Goal: Contribute content: Contribute content

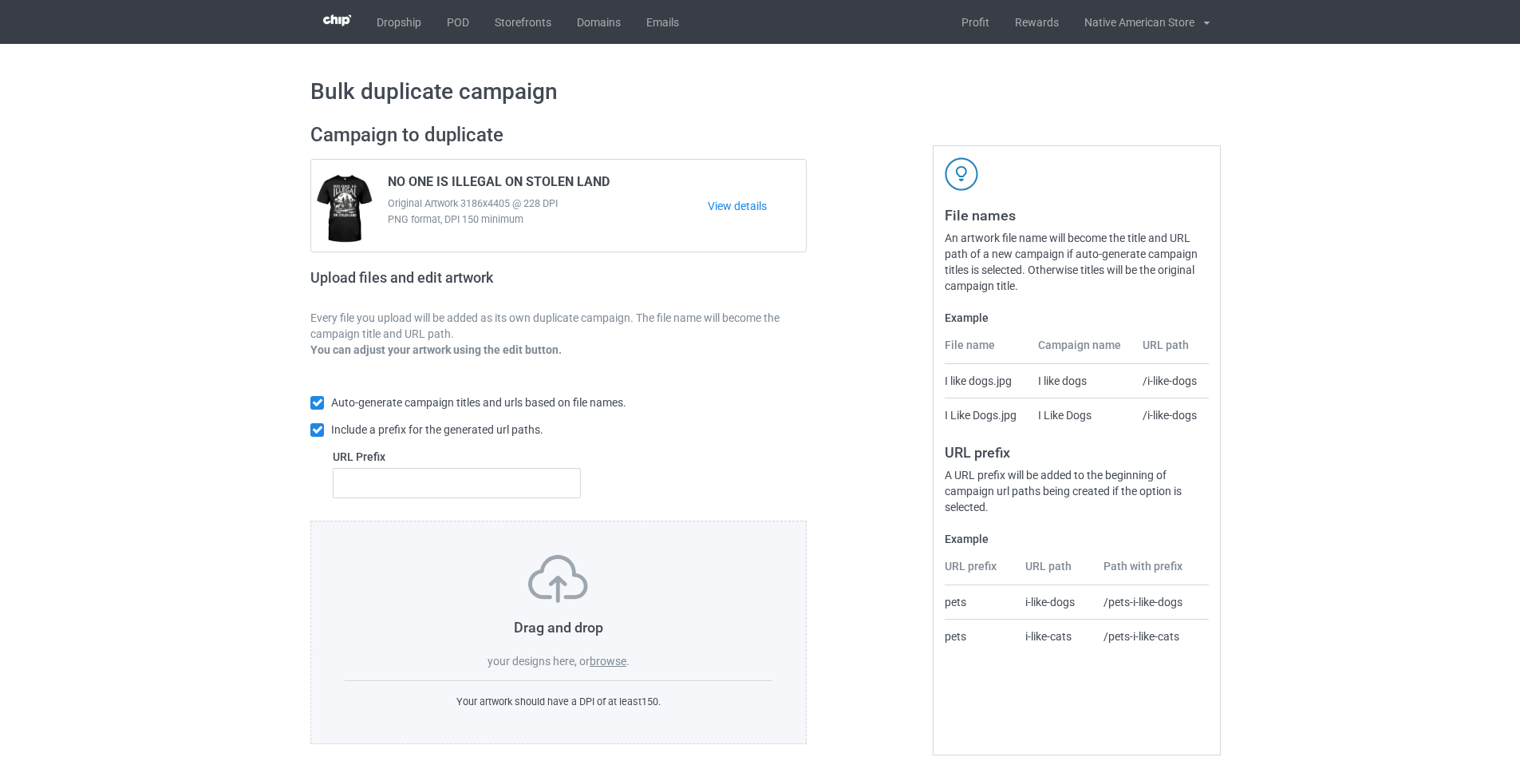
click at [616, 667] on label "browse" at bounding box center [608, 660] width 37 height 13
click at [0, 0] on input "browse" at bounding box center [0, 0] width 0 height 0
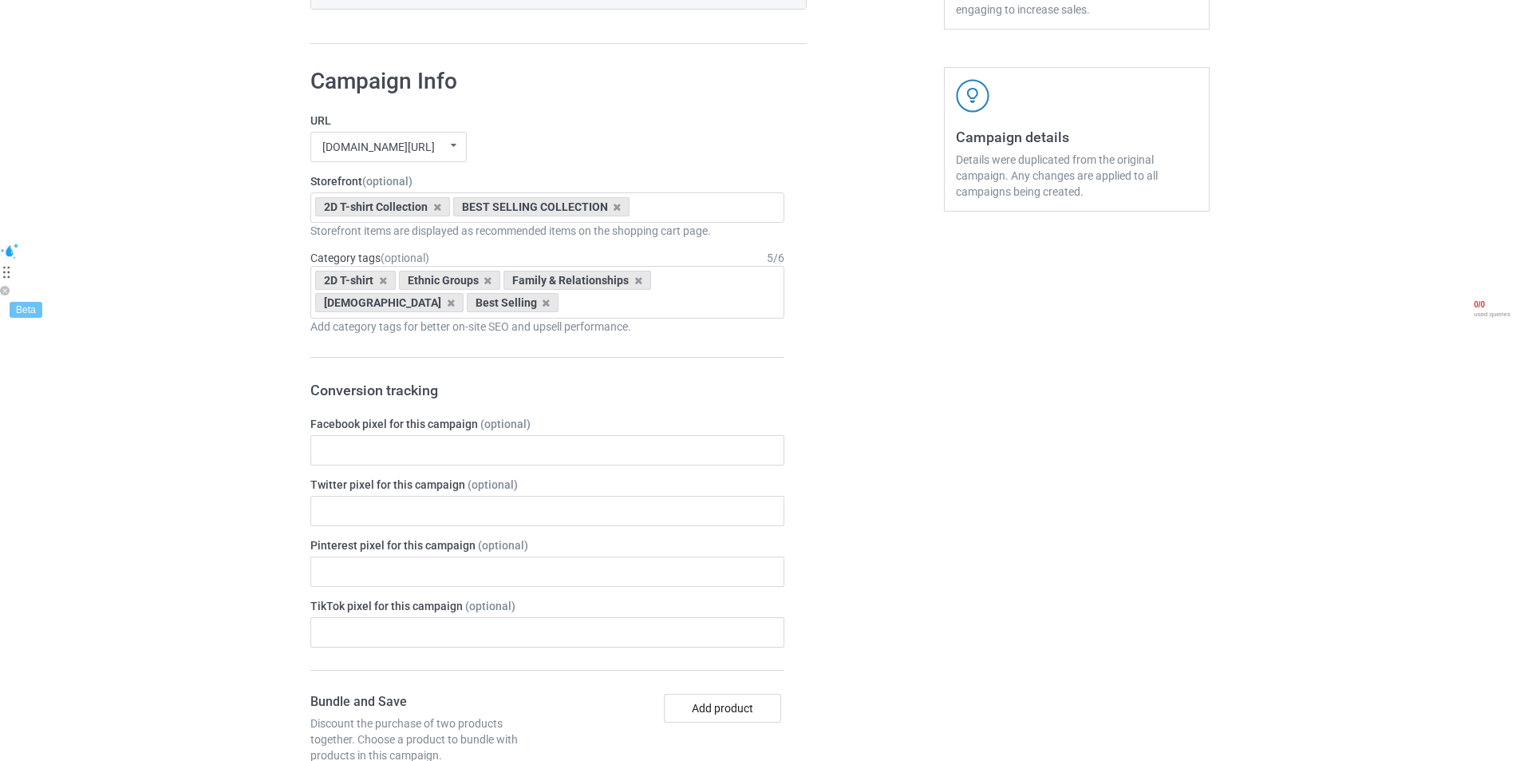
scroll to position [201, 0]
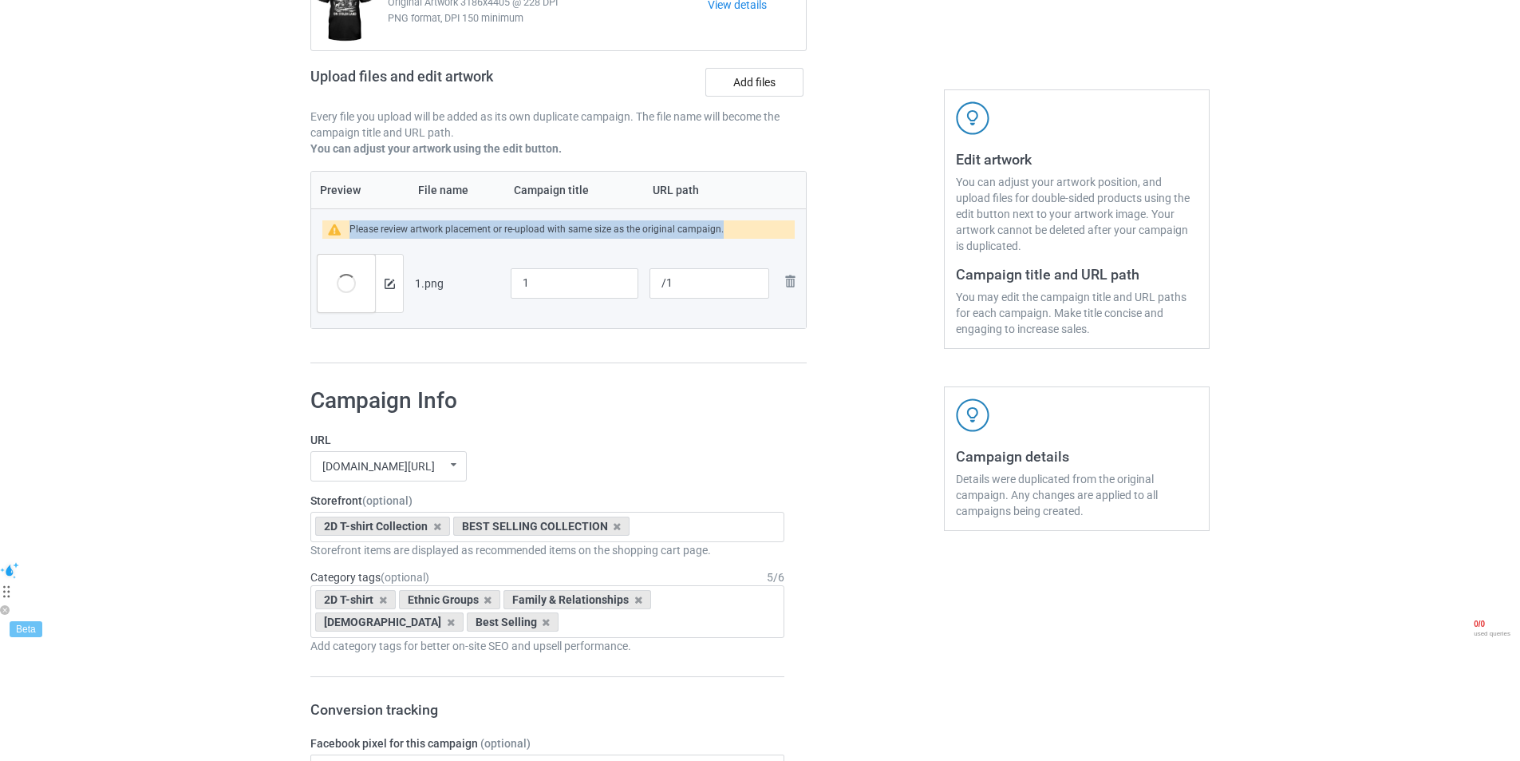
drag, startPoint x: 350, startPoint y: 227, endPoint x: 720, endPoint y: 232, distance: 370.4
click at [720, 232] on div "Please review artwork placement or re-upload with same size as the original cam…" at bounding box center [558, 229] width 473 height 18
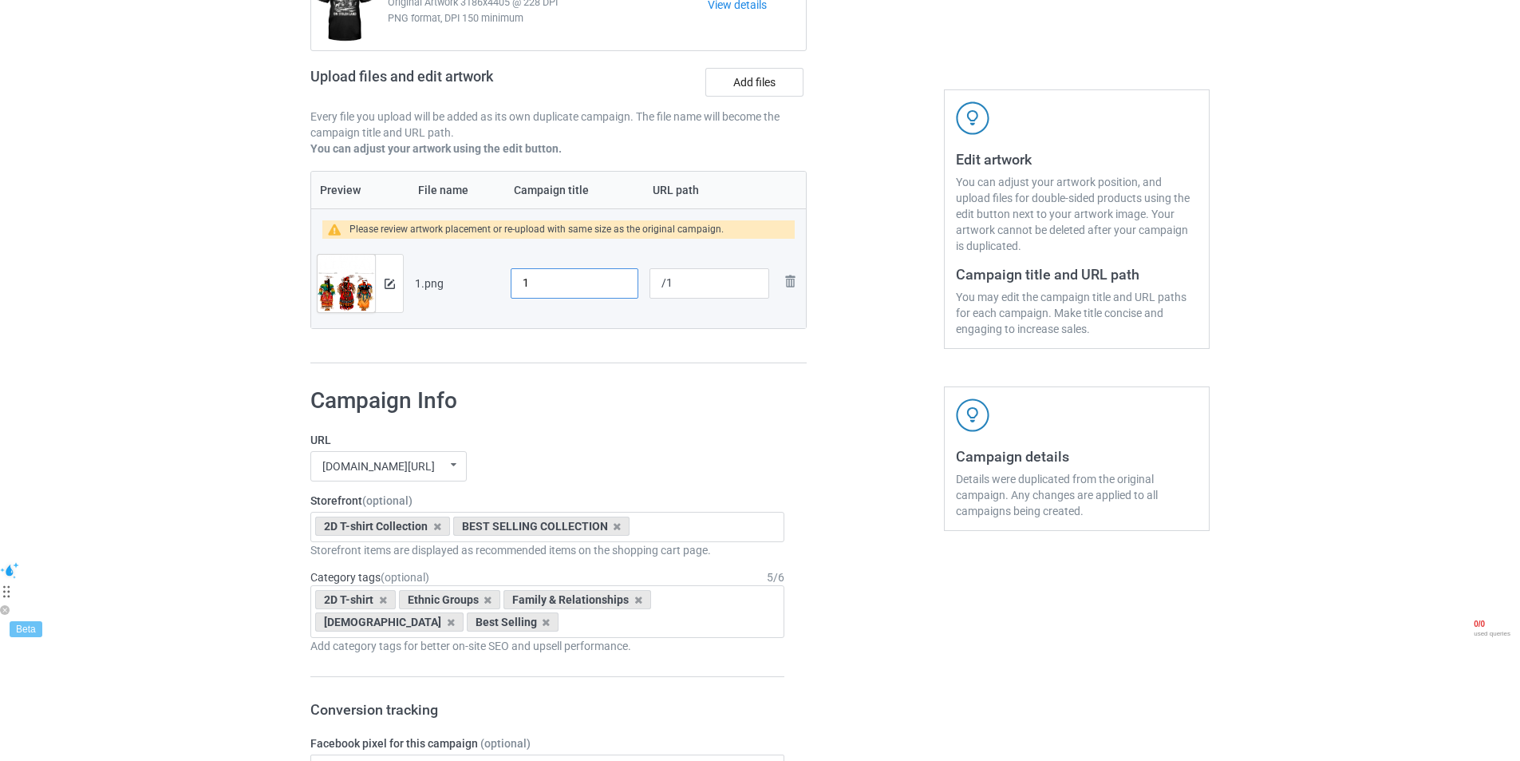
click at [559, 290] on input "1" at bounding box center [575, 283] width 128 height 30
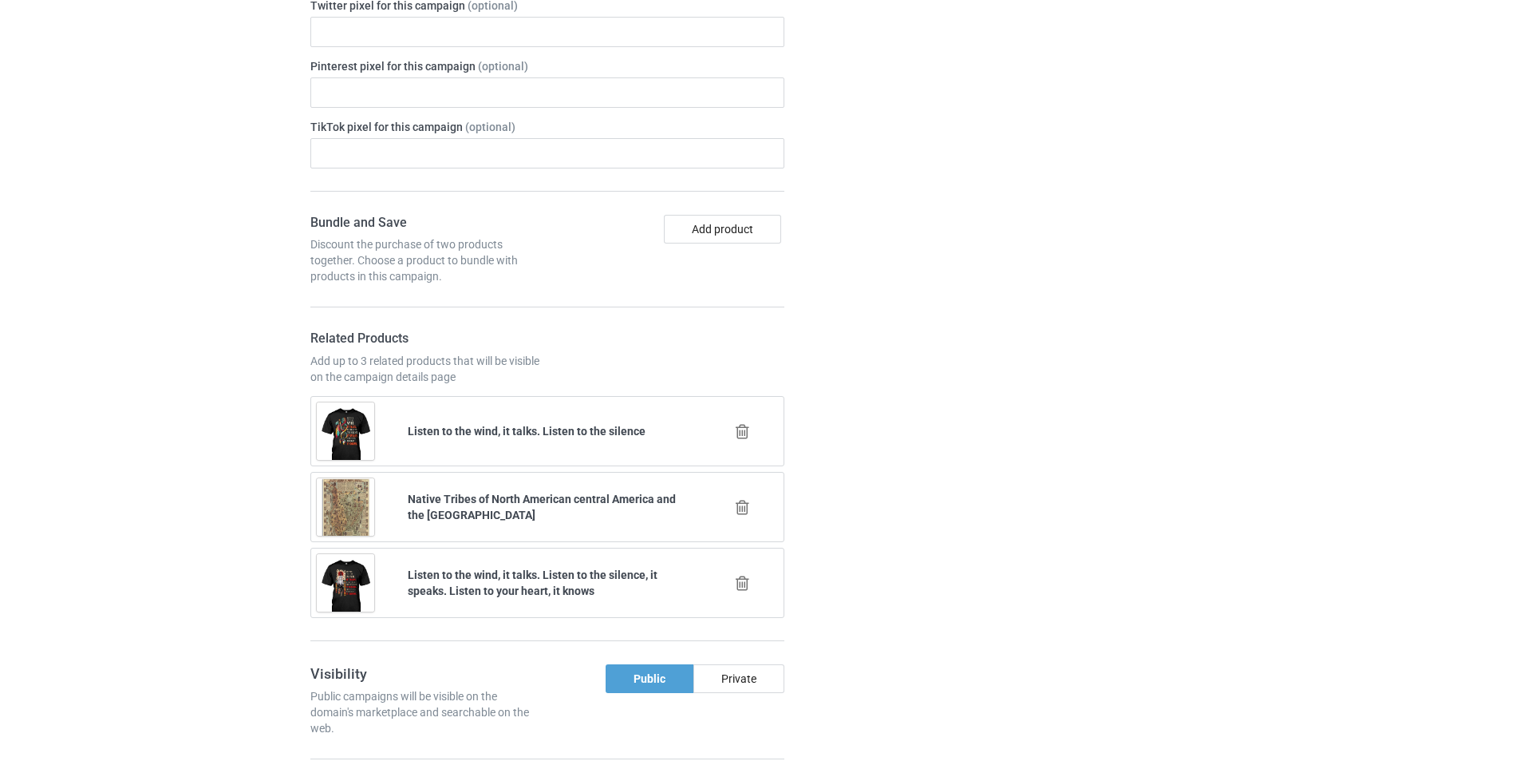
scroll to position [520, 0]
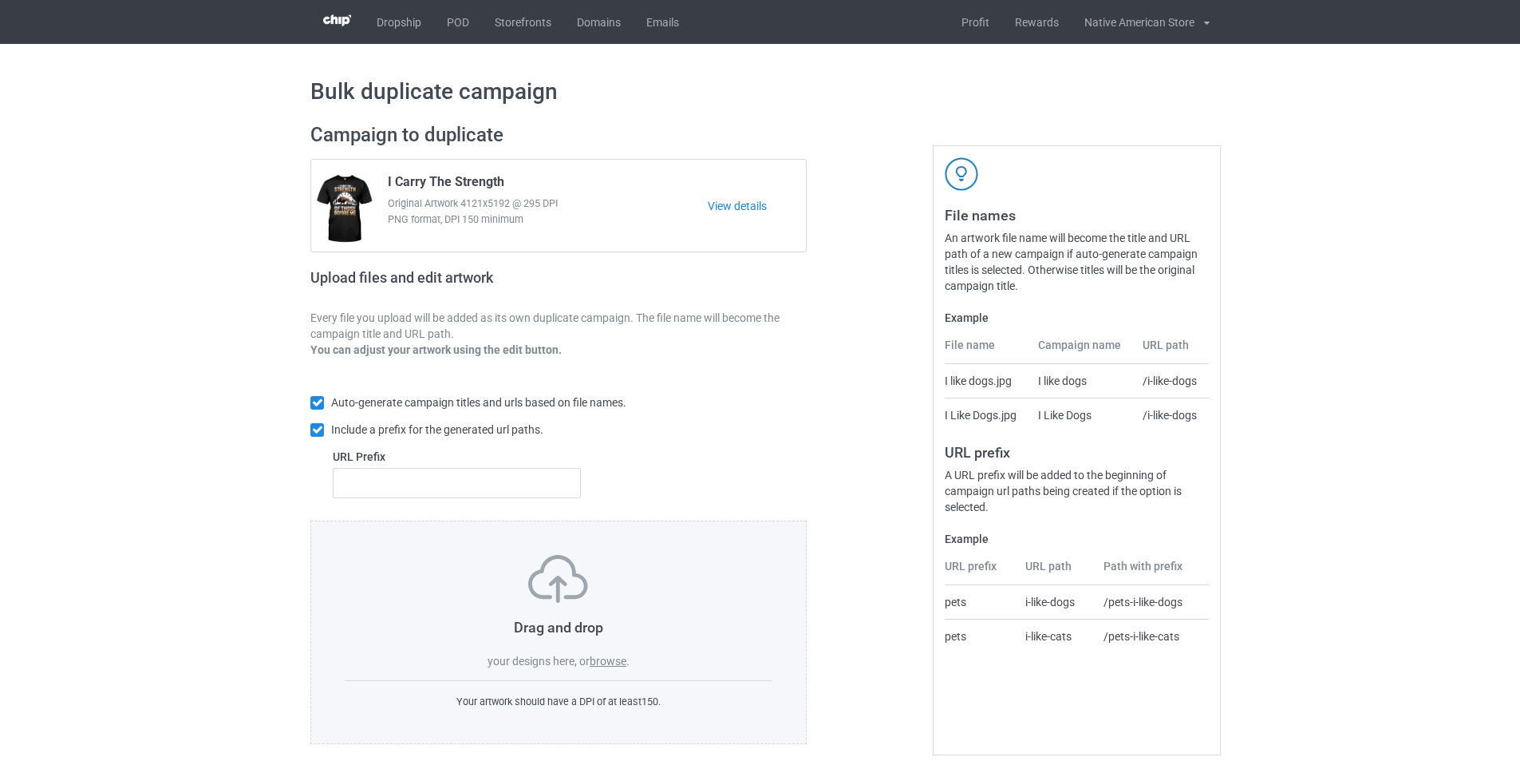
scroll to position [18, 0]
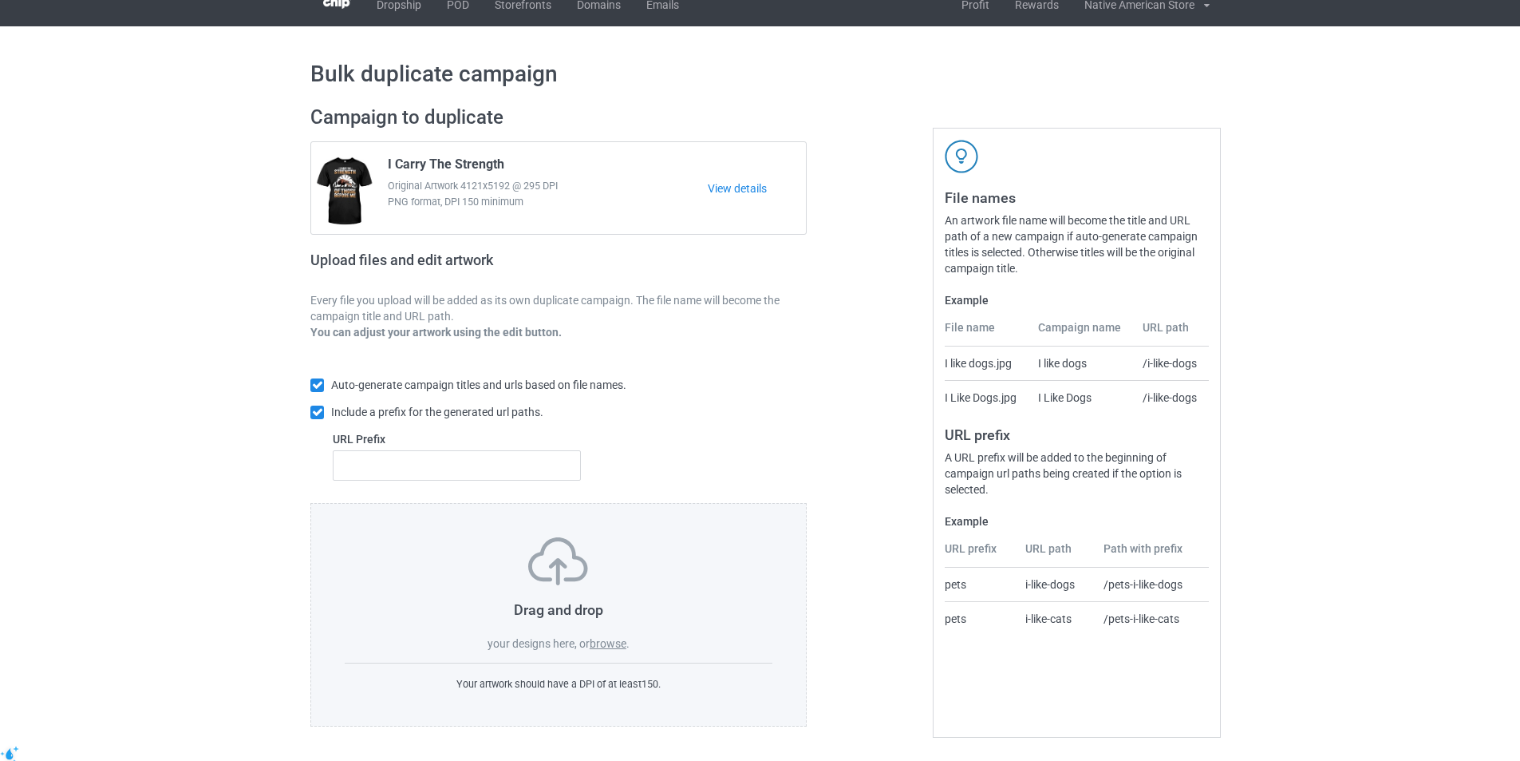
click at [611, 646] on label "browse" at bounding box center [608, 643] width 37 height 13
click at [0, 0] on input "browse" at bounding box center [0, 0] width 0 height 0
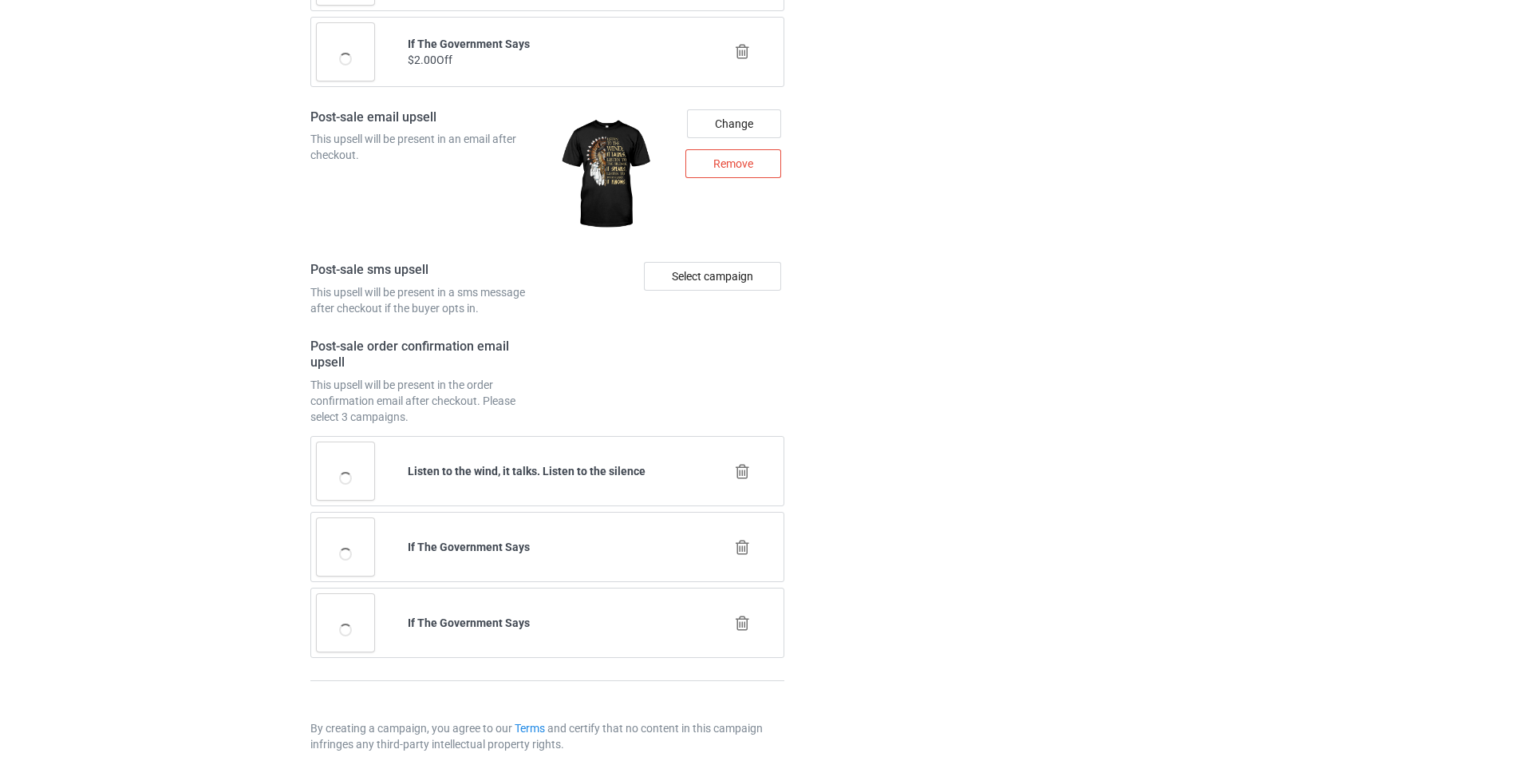
scroll to position [1694, 0]
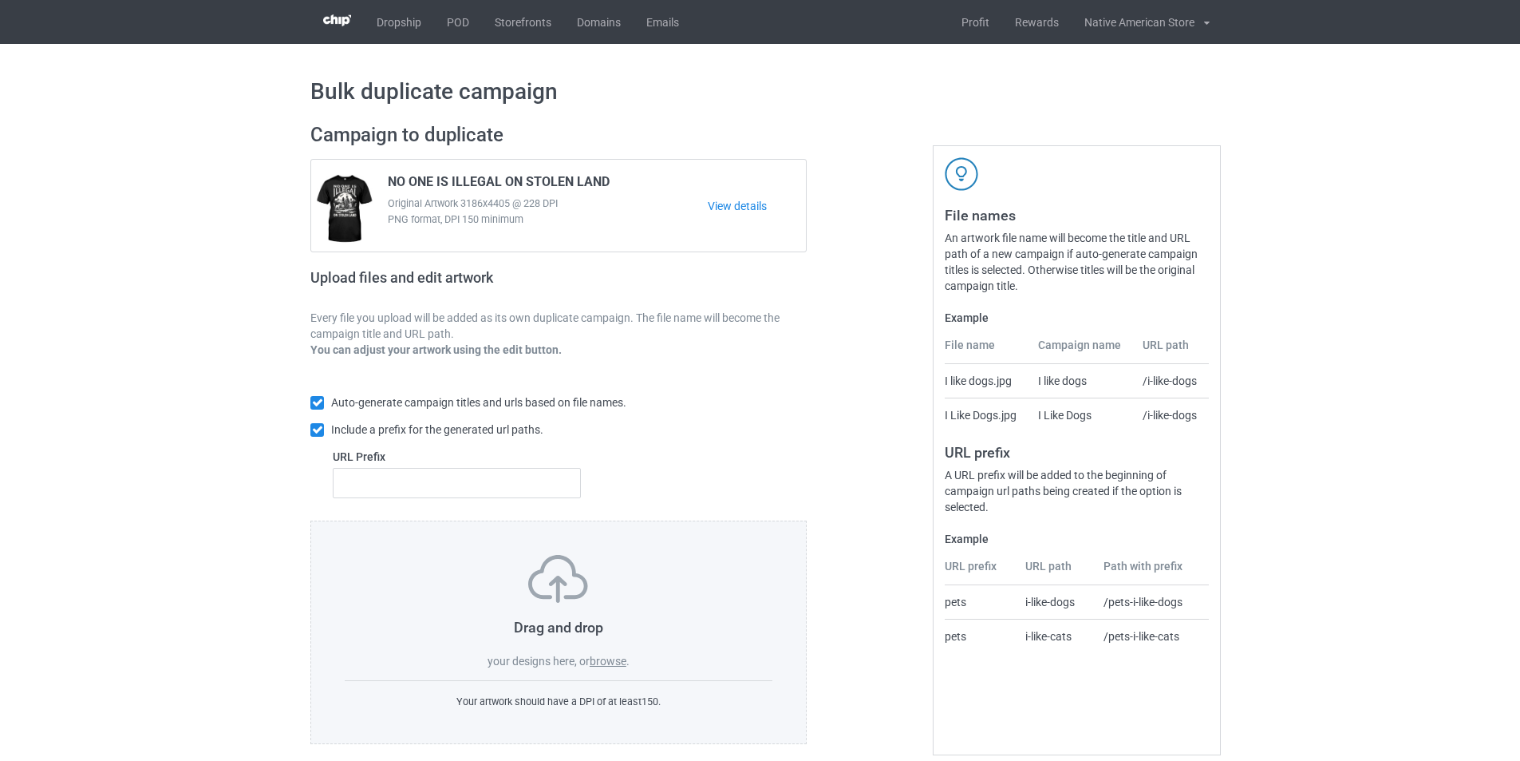
scroll to position [18, 0]
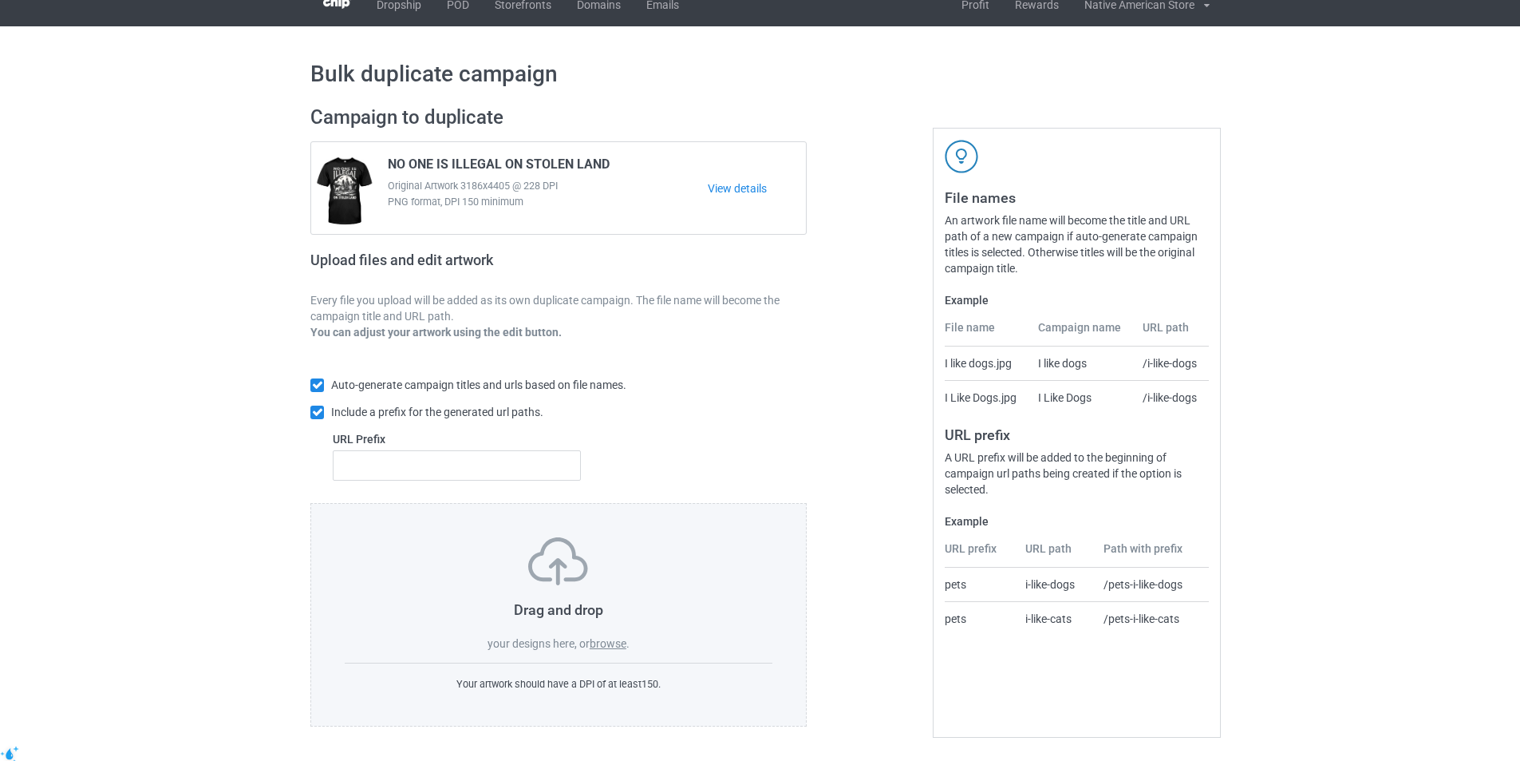
click at [613, 646] on label "browse" at bounding box center [608, 643] width 37 height 13
click at [623, 645] on label "browse" at bounding box center [608, 643] width 37 height 13
click at [0, 0] on input "browse" at bounding box center [0, 0] width 0 height 0
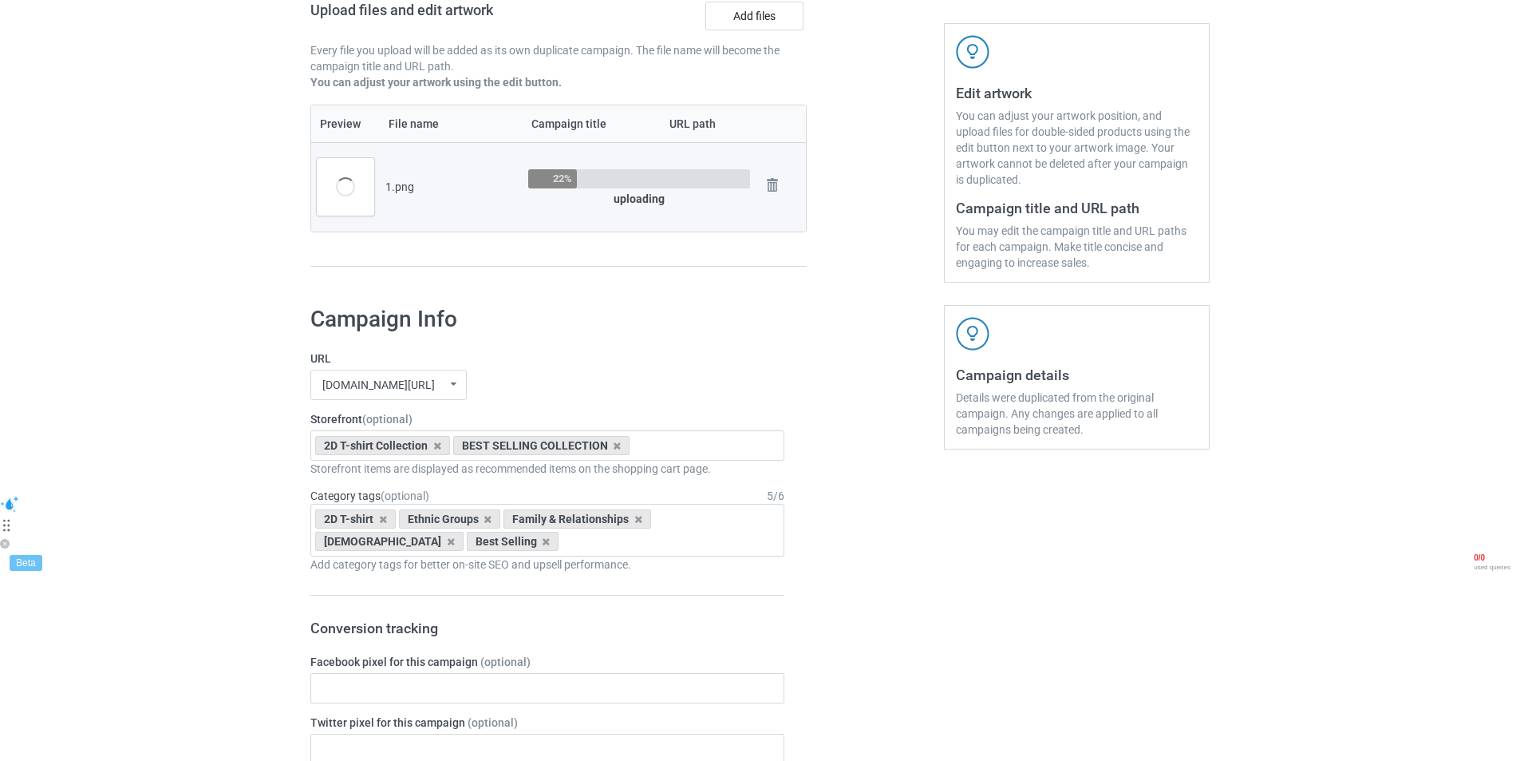
scroll to position [188, 0]
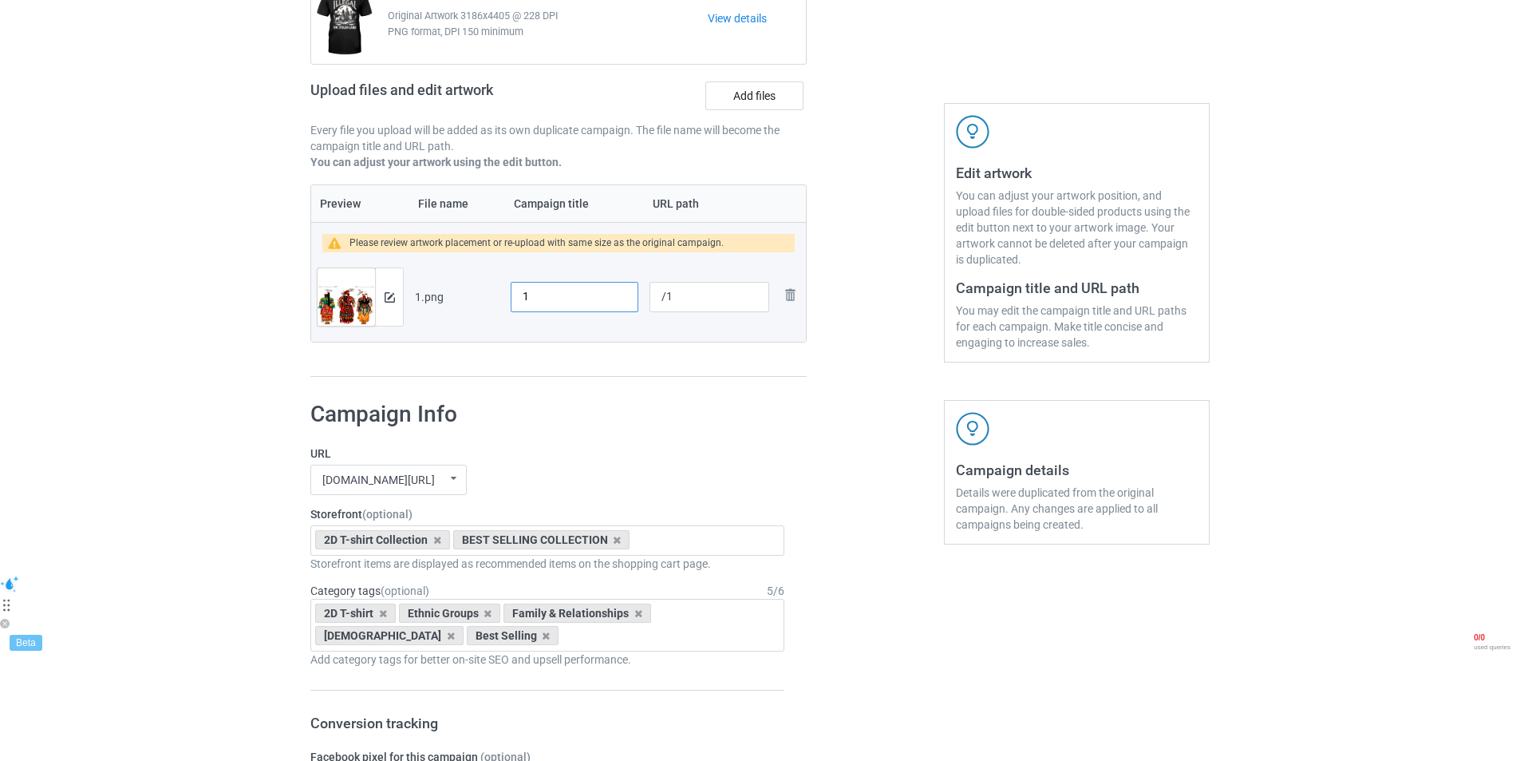
click at [552, 289] on input "1" at bounding box center [575, 297] width 128 height 30
paste input "ΝΟ ΟΝE IS ILLEGAL STOLEN LAND"
type input "ΝΟ ΟΝE IS ILLEGAL STOLEN LAND"
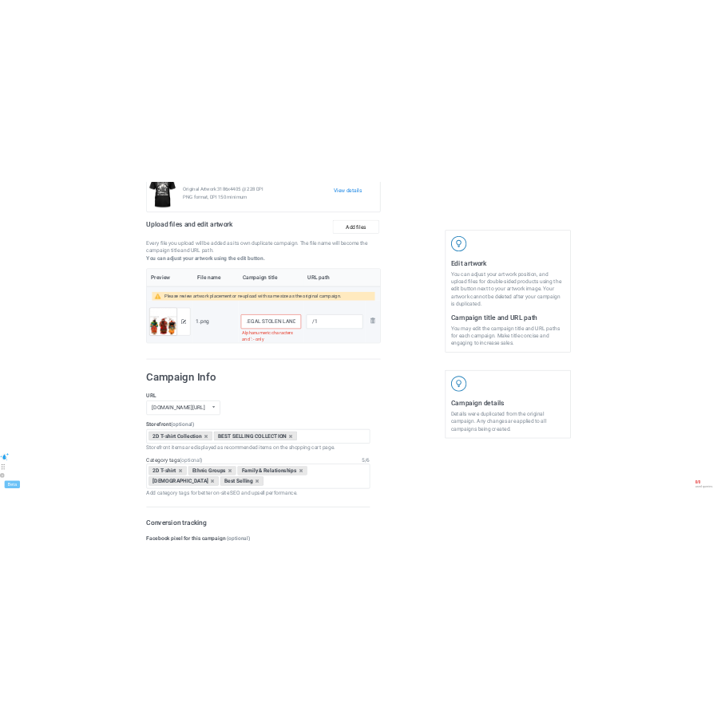
scroll to position [0, 0]
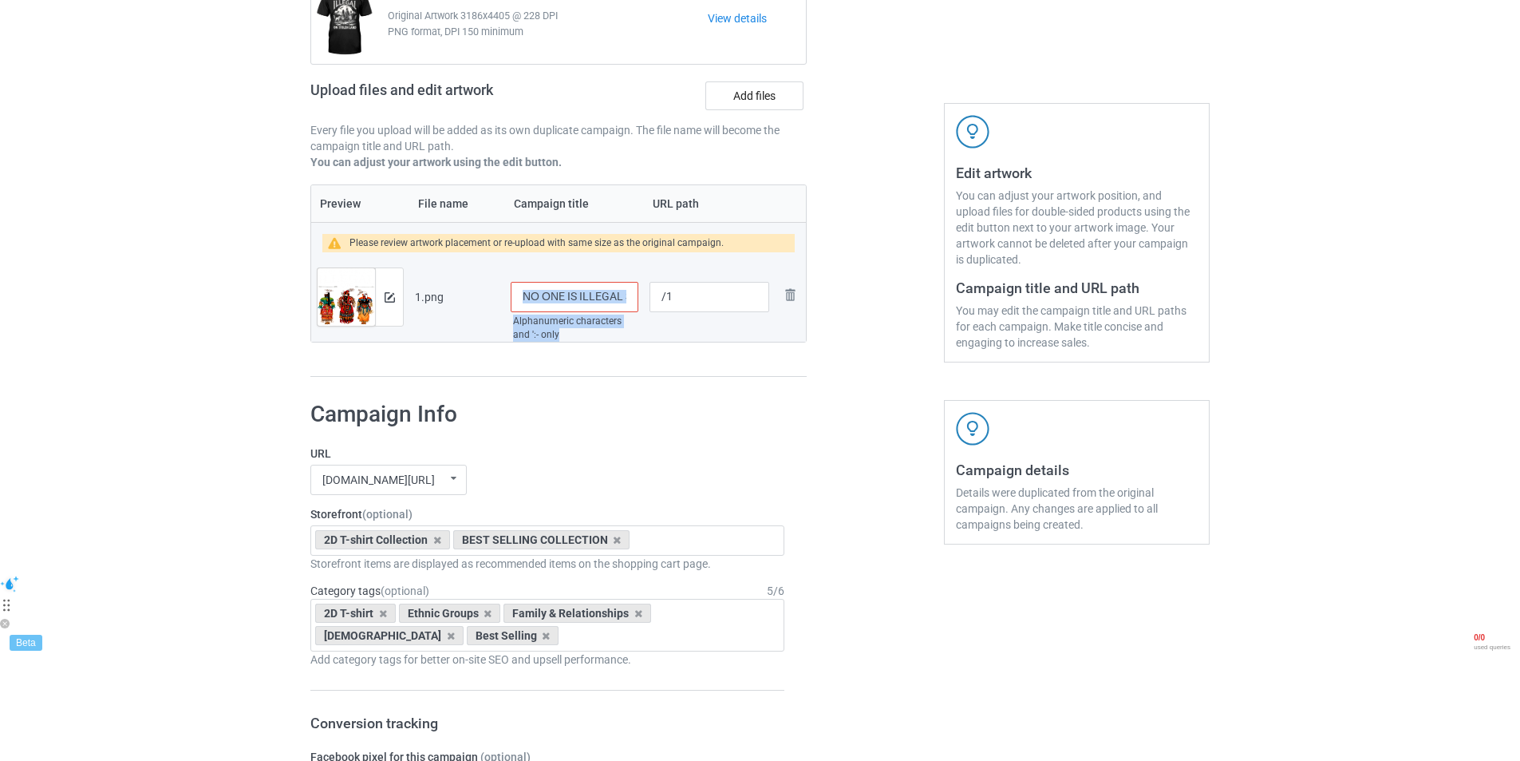
drag, startPoint x: 566, startPoint y: 332, endPoint x: 502, endPoint y: 322, distance: 64.7
click at [502, 322] on tr "Preview and edit artwork 1.png ΝΟ ΟΝE IS ILLEGAL STOLEN LAND Alphanumeric chara…" at bounding box center [558, 296] width 495 height 89
click at [591, 273] on td "ΝΟ ΟΝE IS ILLEGAL STOLEN LAND Alphanumeric characters and ':- only" at bounding box center [574, 296] width 139 height 89
click at [595, 286] on input "ΝΟ ΟΝE IS ILLEGAL STOLEN LAND" at bounding box center [575, 297] width 128 height 30
click at [591, 291] on input "ΝΟ ΟΝE IS ILLEGAL STOLEN LAND" at bounding box center [575, 297] width 128 height 30
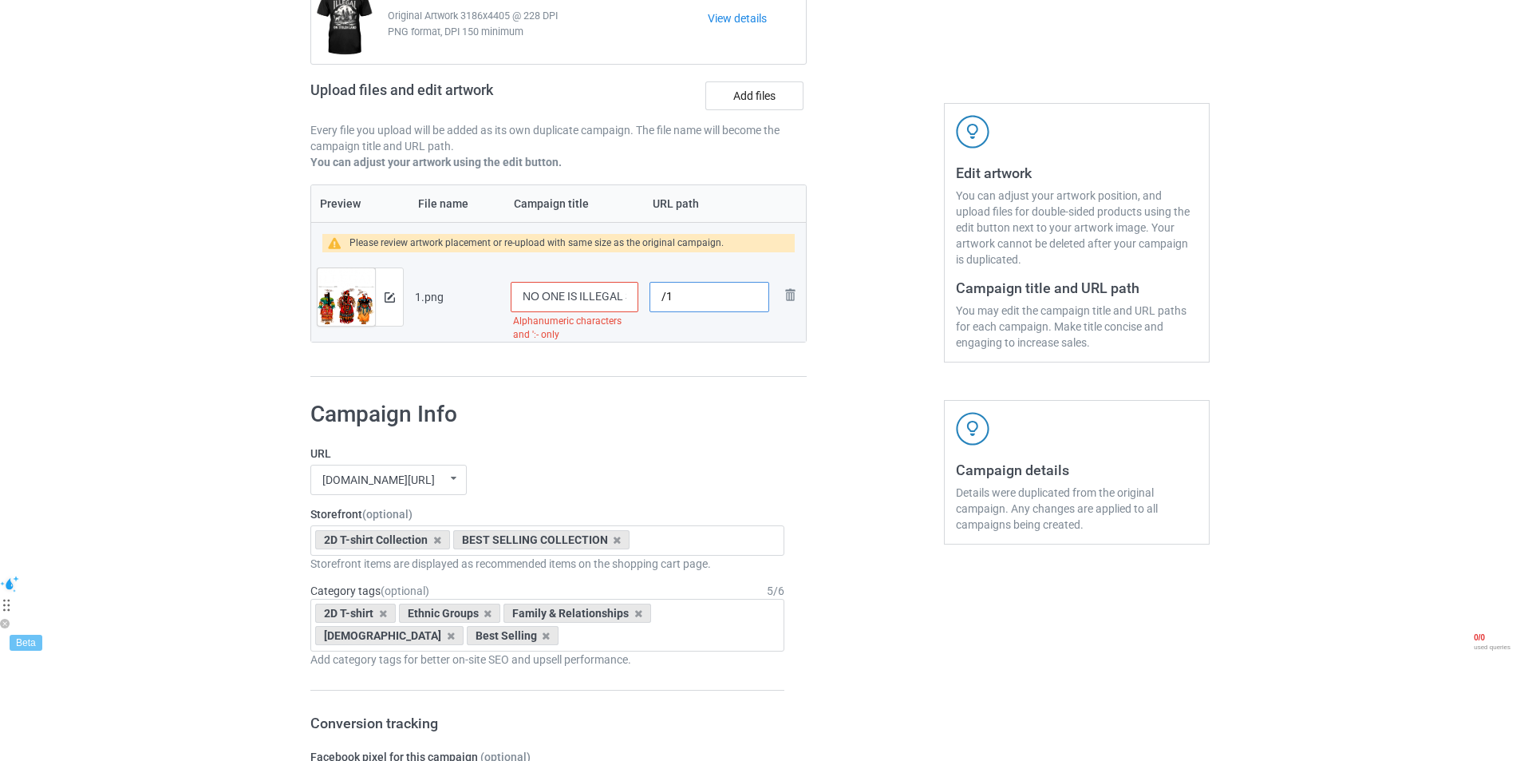
click at [681, 293] on input "/1" at bounding box center [710, 297] width 120 height 30
click at [607, 295] on input "ΝΟ ΟΝE IS ILLEGAL STOLEN LAND" at bounding box center [575, 297] width 128 height 30
click at [619, 304] on input "ΝΟ ΟΝE IS ILLEGAL STOLEN LAND" at bounding box center [575, 297] width 128 height 30
click at [619, 303] on input "ΝΟ ΟΝE IS ILLEGAL STOLEN LAND" at bounding box center [575, 297] width 128 height 30
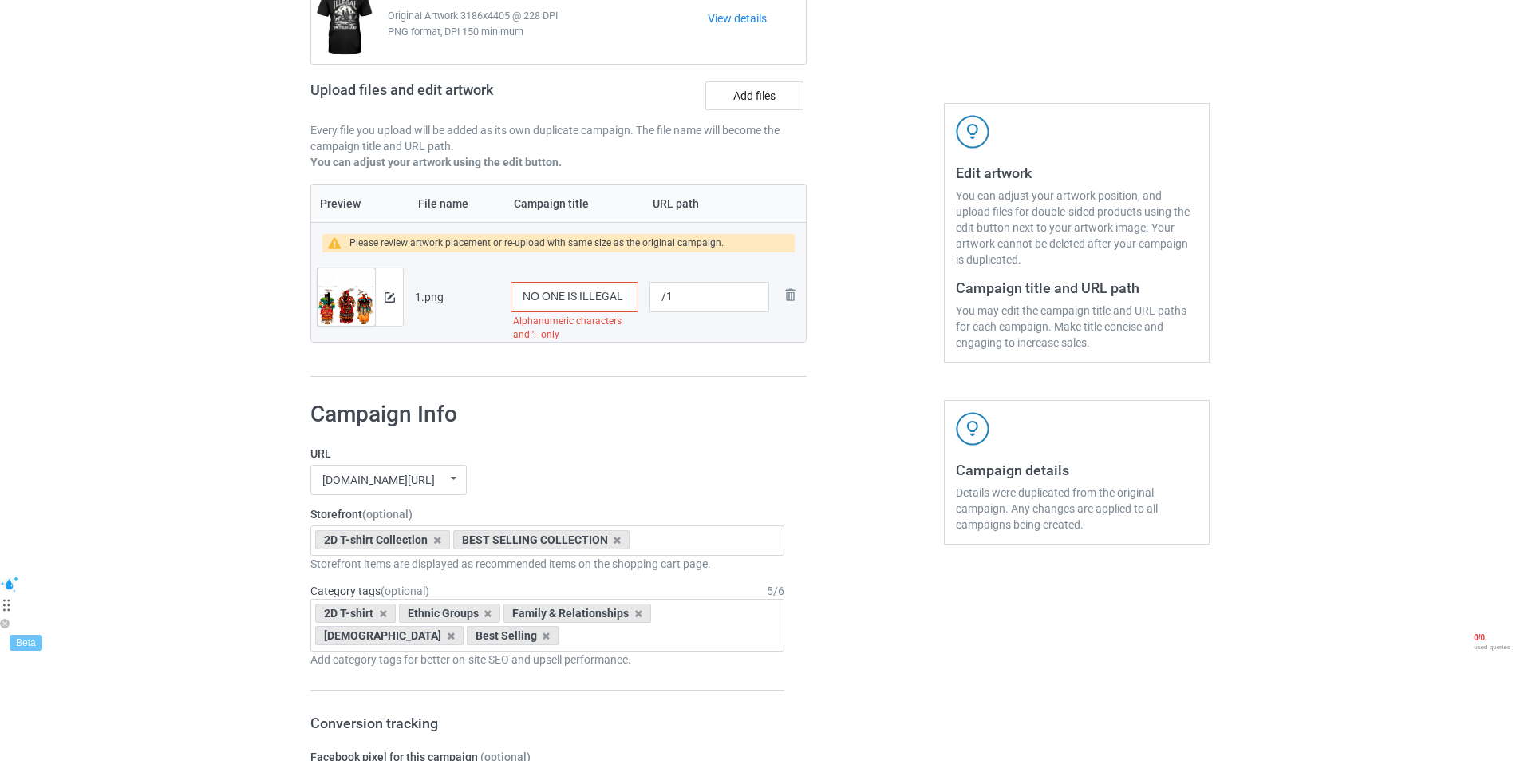
click at [619, 303] on input "ΝΟ ΟΝE IS ILLEGAL STOLEN LAND" at bounding box center [575, 297] width 128 height 30
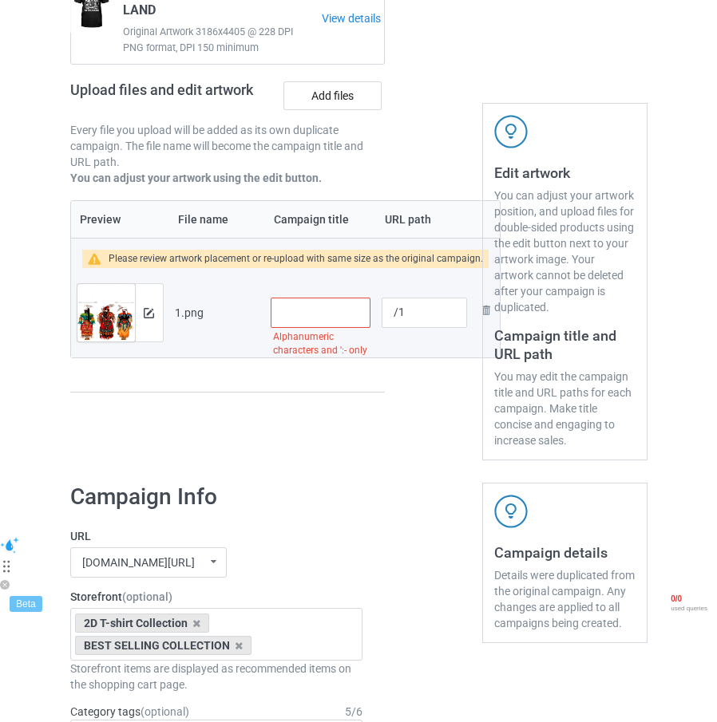
paste input "ΝΟ ΟΝE IS ILLEGAL STOLEN LAND"
type input "ΝΟ ΟΝE IS ILLEGAL STOLEN LAND"
type input "c"
click at [318, 305] on input "text" at bounding box center [321, 313] width 101 height 30
click at [346, 311] on input "No One Is I" at bounding box center [321, 313] width 101 height 30
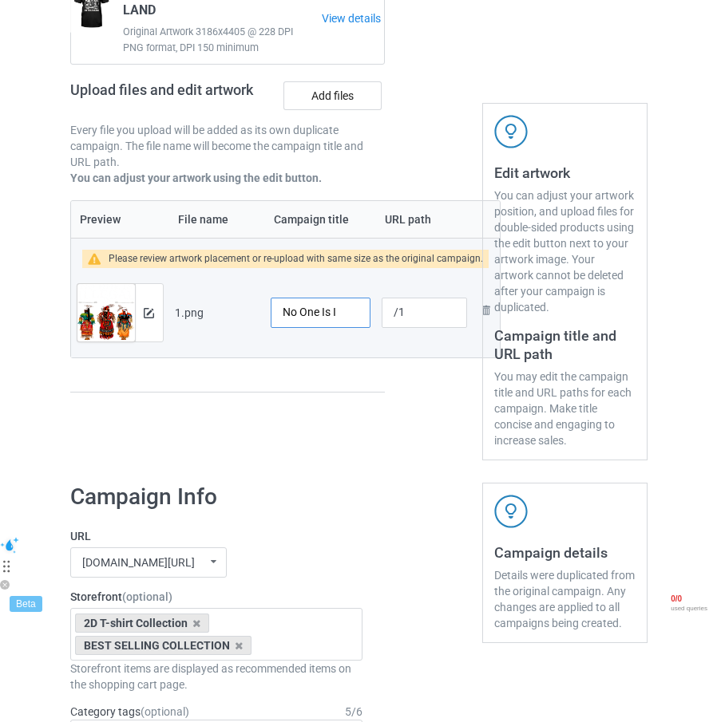
click at [368, 310] on input "No One Is I" at bounding box center [321, 313] width 101 height 30
type input "No One Is Illegal On Stolen Land"
click at [430, 306] on div at bounding box center [433, 198] width 75 height 548
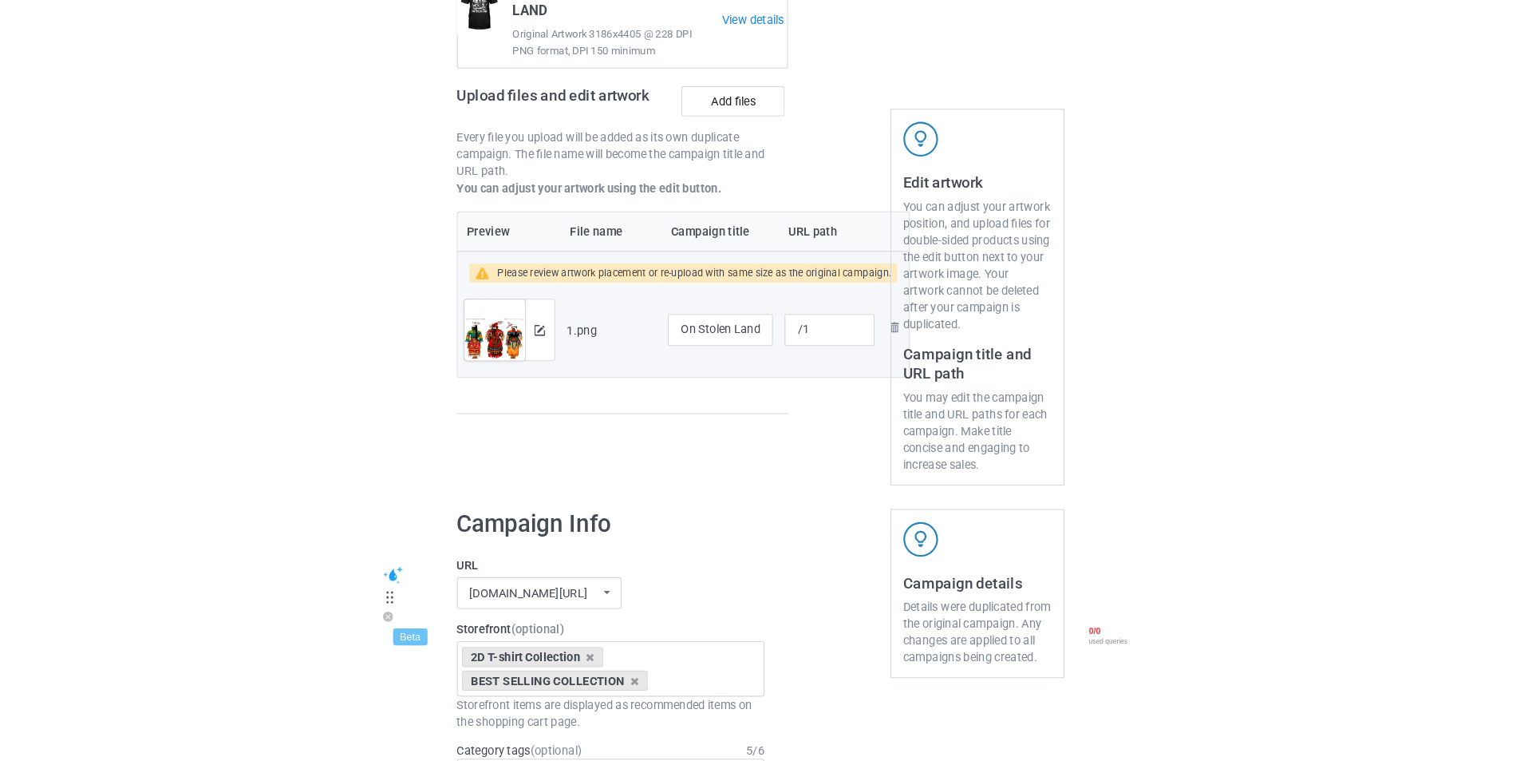
scroll to position [0, 0]
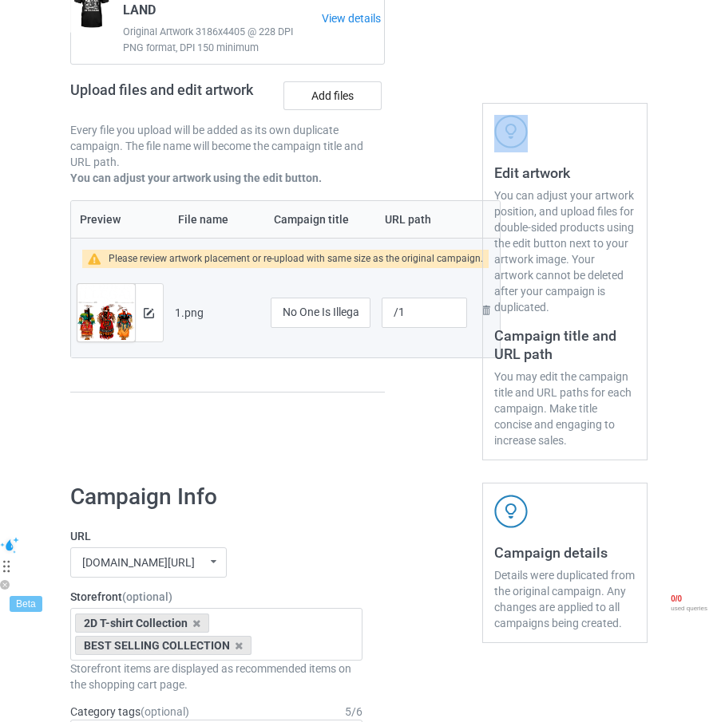
click at [430, 306] on div at bounding box center [433, 198] width 75 height 548
click at [421, 314] on div at bounding box center [433, 198] width 75 height 548
click at [416, 314] on div at bounding box center [433, 198] width 75 height 548
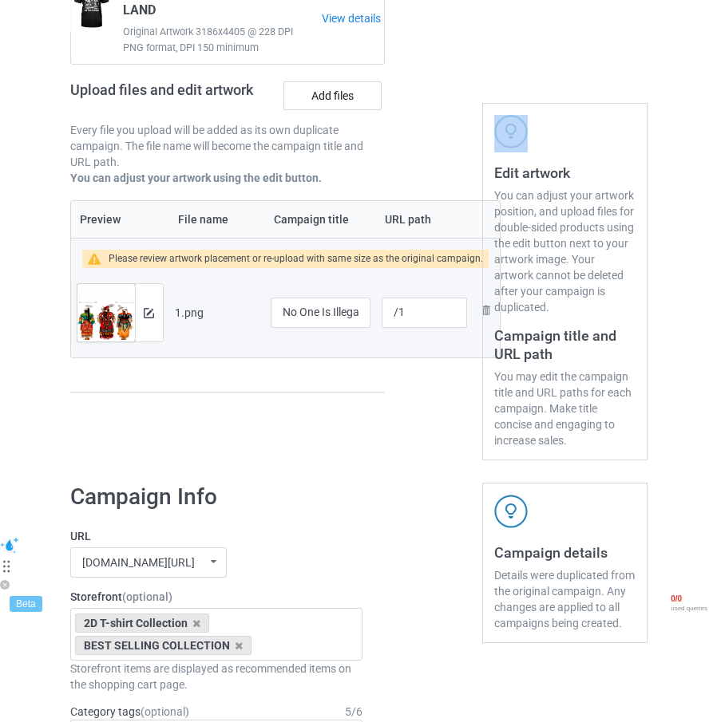
click at [415, 314] on div at bounding box center [433, 198] width 75 height 548
click at [415, 306] on div at bounding box center [433, 198] width 75 height 548
click at [397, 322] on div at bounding box center [433, 198] width 75 height 548
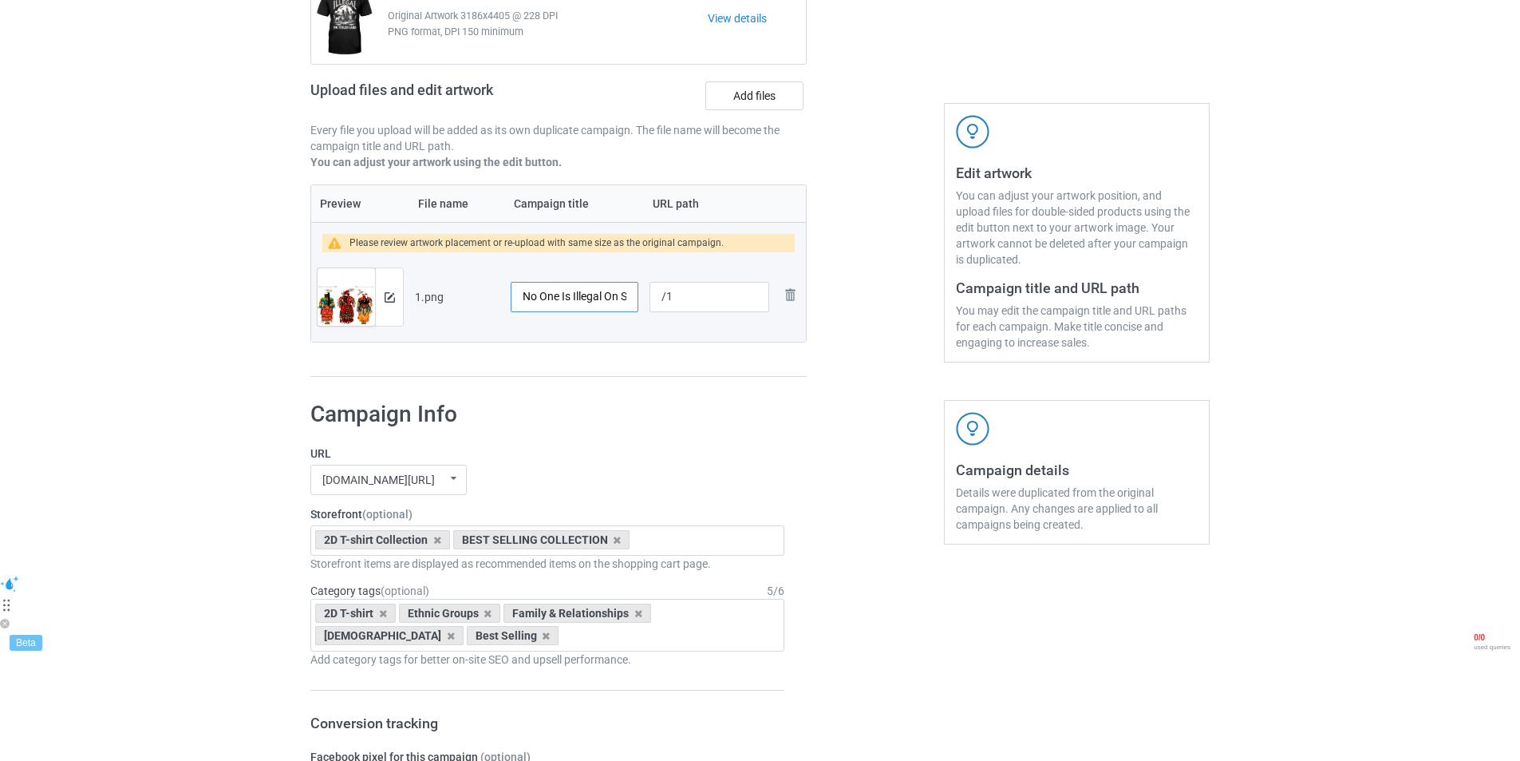
click at [615, 300] on input "No One Is Illegal On Stolen Land" at bounding box center [575, 297] width 128 height 30
click at [707, 286] on input "/1" at bounding box center [710, 297] width 120 height 30
click at [722, 322] on div at bounding box center [710, 317] width 120 height 10
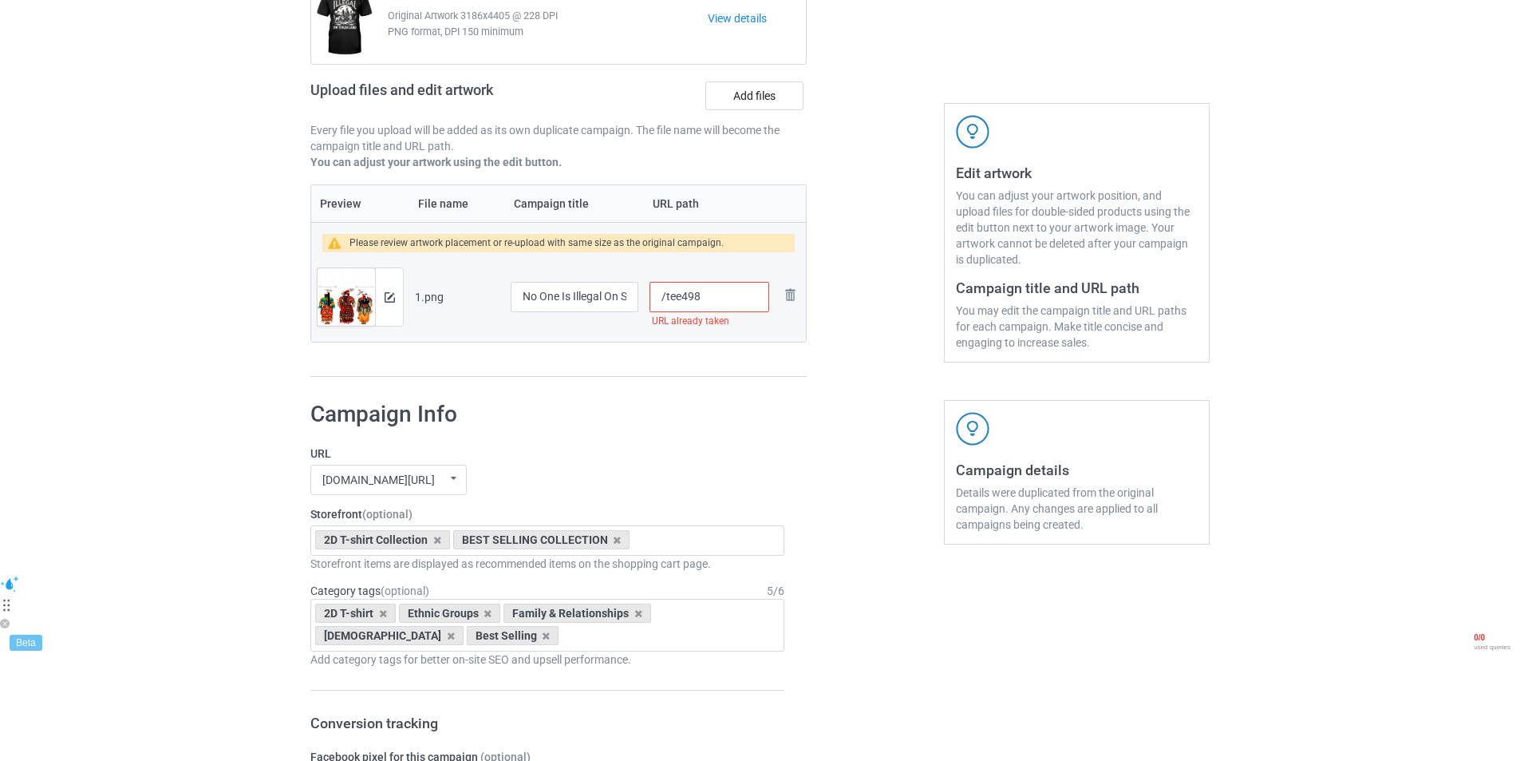
click at [726, 296] on input "/tee498" at bounding box center [710, 297] width 120 height 30
type input "/tee499"
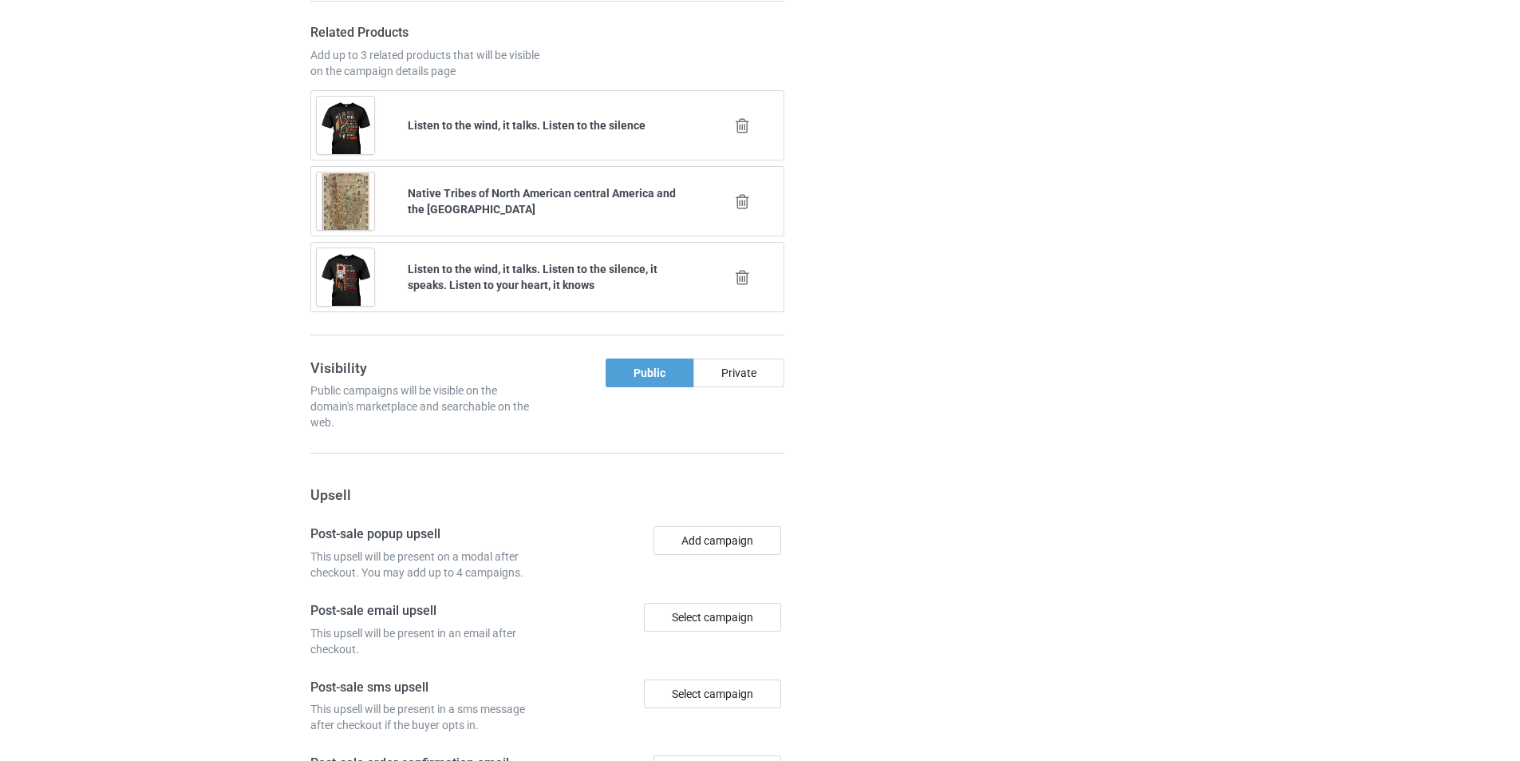
scroll to position [1558, 0]
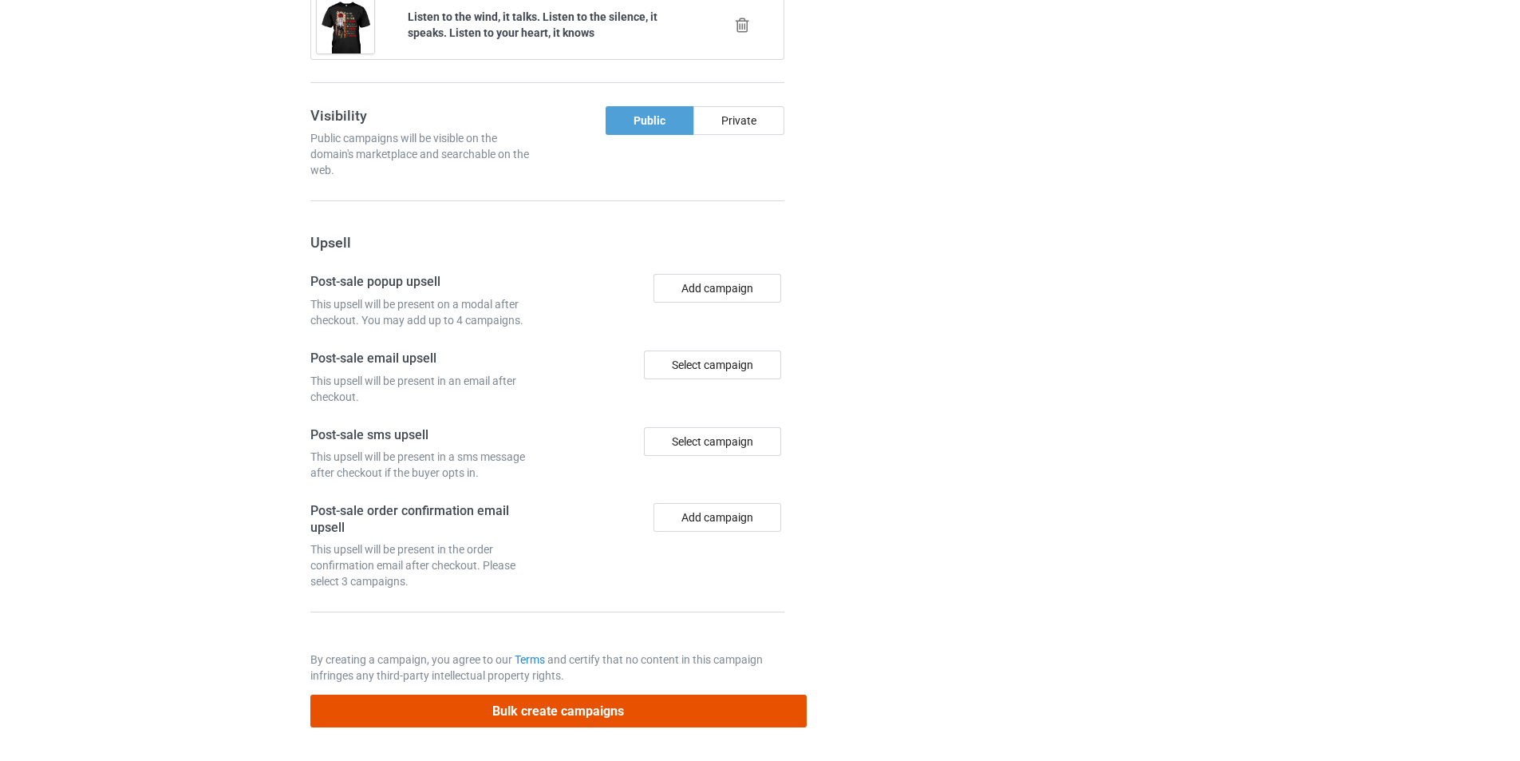
click at [624, 718] on button "Bulk create campaigns" at bounding box center [558, 710] width 496 height 33
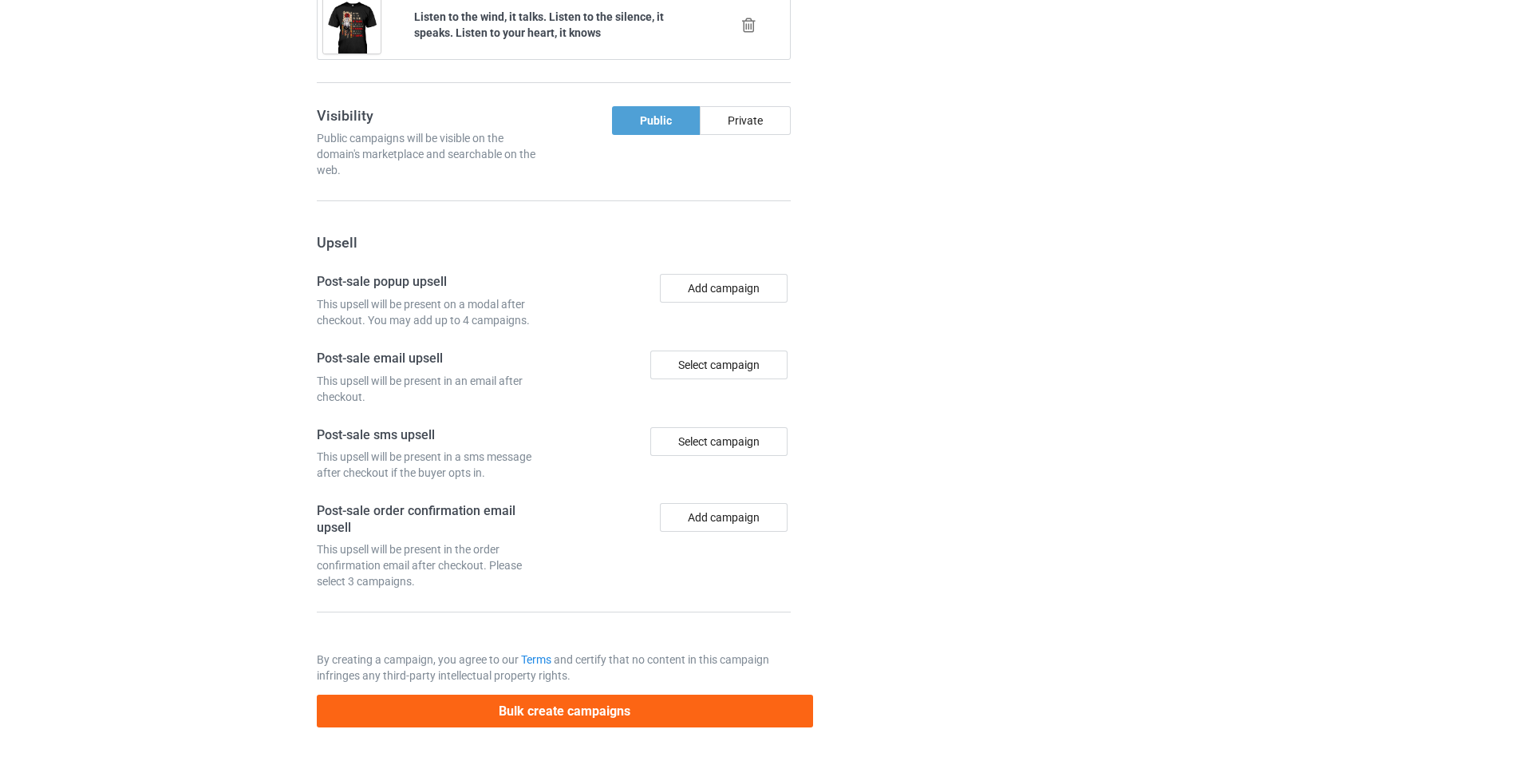
scroll to position [0, 0]
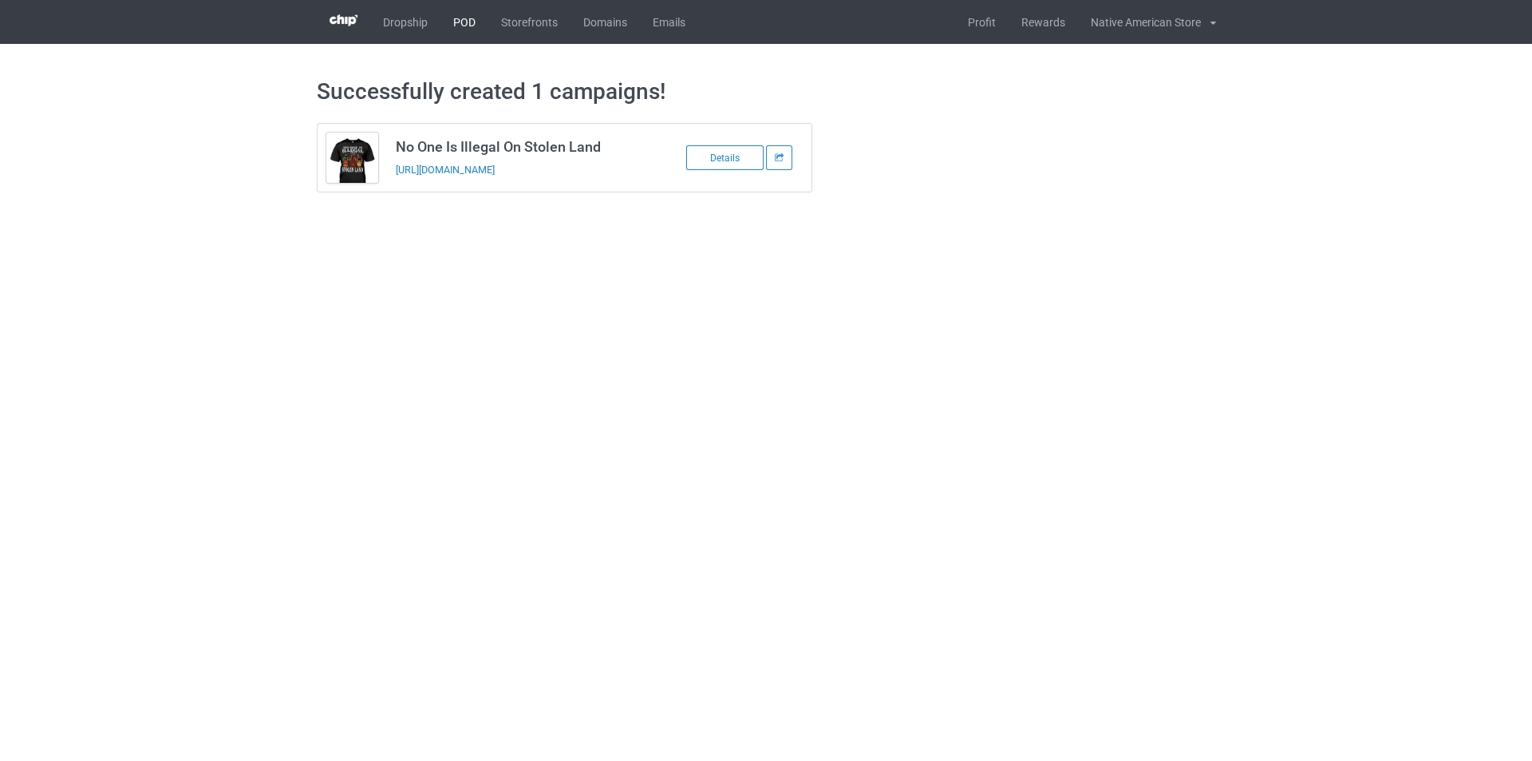
click at [458, 27] on link "POD" at bounding box center [465, 22] width 48 height 44
